Goal: Check status

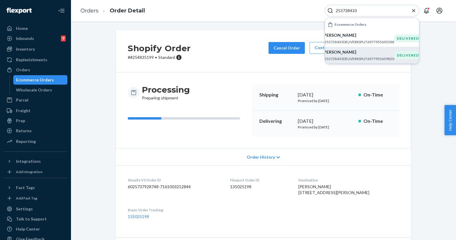
type input "253738433"
click at [384, 58] on p "#253738433DELIVERRSPLIT6977955659820" at bounding box center [359, 58] width 72 height 5
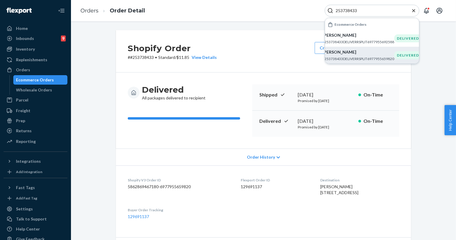
drag, startPoint x: 310, startPoint y: 186, endPoint x: 340, endPoint y: 209, distance: 37.7
click at [340, 209] on dl "Shopify V3 Order ID 5862869467180-6977955659820 Flexport Order ID 129691137 Des…" at bounding box center [263, 198] width 295 height 66
copy dl "Destination [PERSON_NAME] [STREET_ADDRESS]"
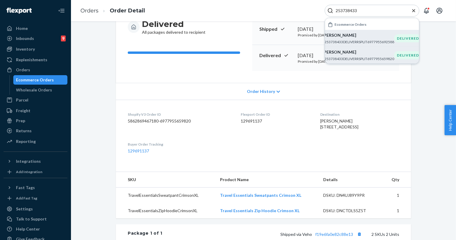
click at [360, 38] on p "[PERSON_NAME]" at bounding box center [359, 35] width 72 height 6
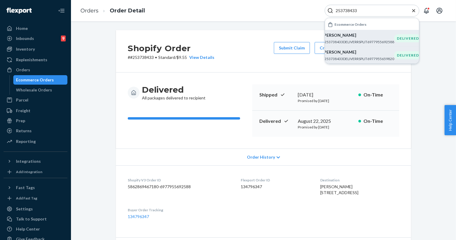
drag, startPoint x: 310, startPoint y: 185, endPoint x: 331, endPoint y: 216, distance: 37.4
click at [331, 216] on dl "Shopify V3 Order ID 5862869467180-6977955692588 Flexport Order ID 134796347 Des…" at bounding box center [263, 198] width 295 height 66
copy dl "Destination [PERSON_NAME] [STREET_ADDRESS]"
click at [347, 12] on input "253738433" at bounding box center [370, 11] width 73 height 6
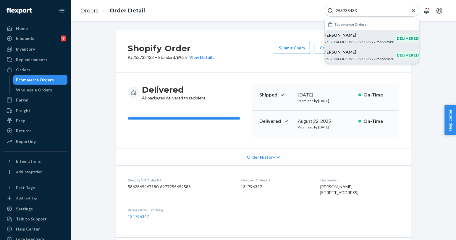
click at [355, 54] on p "[PERSON_NAME]" at bounding box center [359, 52] width 72 height 6
click at [294, 122] on div "Delivered [DATE] Promised by [DATE] On-Time" at bounding box center [326, 124] width 147 height 26
drag, startPoint x: 257, startPoint y: 122, endPoint x: 324, endPoint y: 120, distance: 66.9
click at [324, 120] on div "Delivered [DATE] Promised by [DATE] On-Time" at bounding box center [326, 124] width 147 height 26
copy div "Delivered [DATE]"
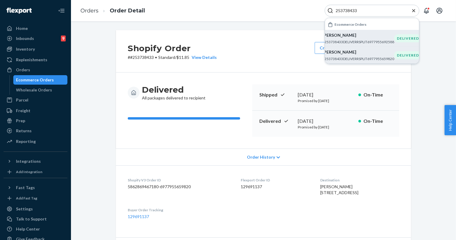
scroll to position [33, 0]
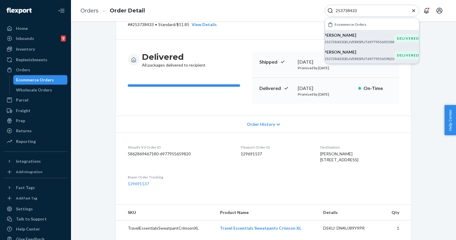
click at [372, 43] on p "#253738433DELIVERRSPLIT6977955692588" at bounding box center [359, 41] width 72 height 5
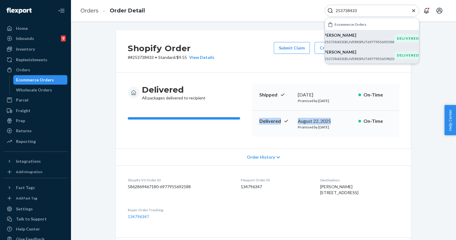
drag, startPoint x: 255, startPoint y: 120, endPoint x: 335, endPoint y: 120, distance: 79.3
click at [335, 120] on div "Delivered [DATE] Promised by [DATE] On-Time" at bounding box center [326, 124] width 147 height 26
copy div "Delivered [DATE]"
